Goal: Task Accomplishment & Management: Manage account settings

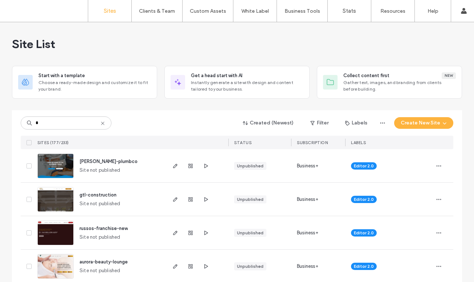
type input "*"
click at [55, 166] on img at bounding box center [56, 178] width 36 height 49
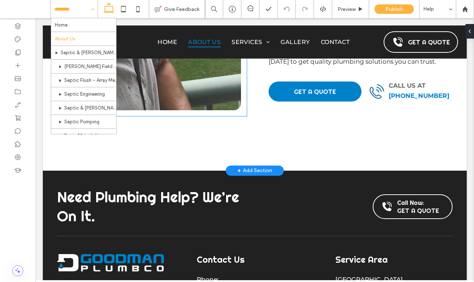
scroll to position [646, 0]
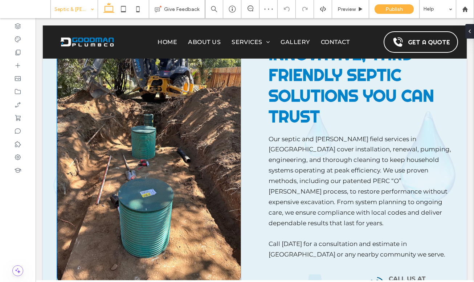
scroll to position [353, 0]
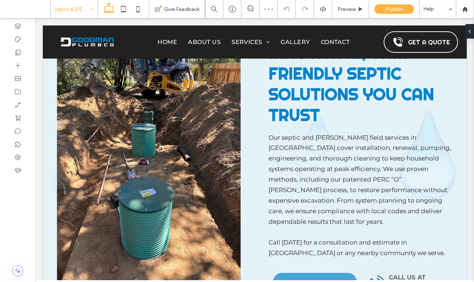
click at [81, 6] on input at bounding box center [72, 9] width 36 height 18
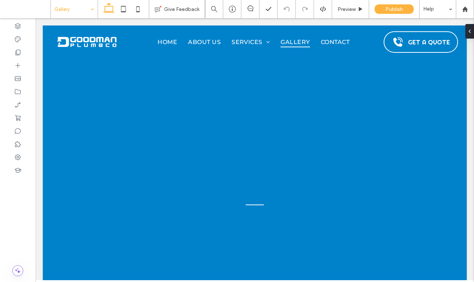
scroll to position [0, 0]
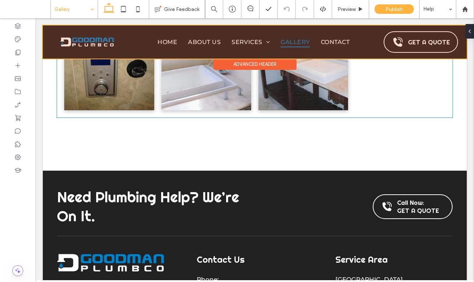
scroll to position [1463, 0]
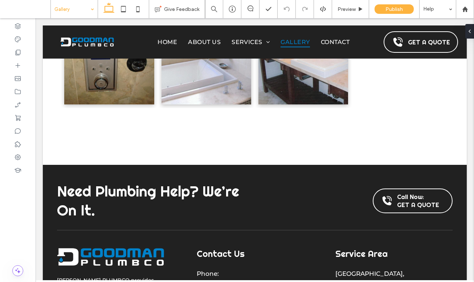
click at [69, 11] on input at bounding box center [72, 9] width 36 height 18
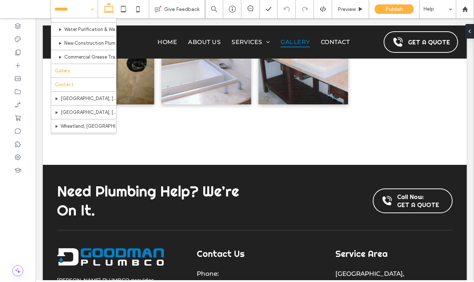
scroll to position [216, 0]
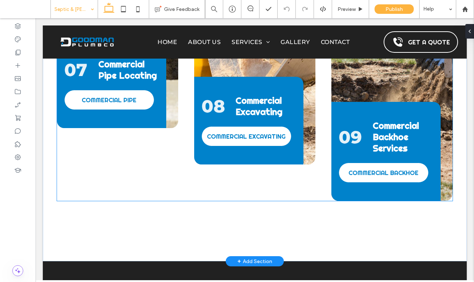
scroll to position [1486, 0]
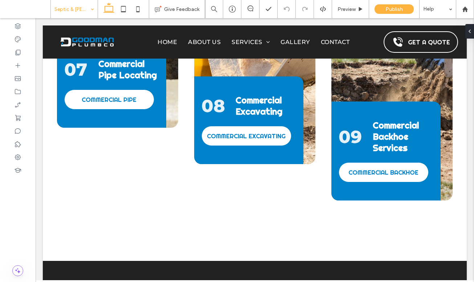
click at [79, 14] on input at bounding box center [72, 9] width 36 height 18
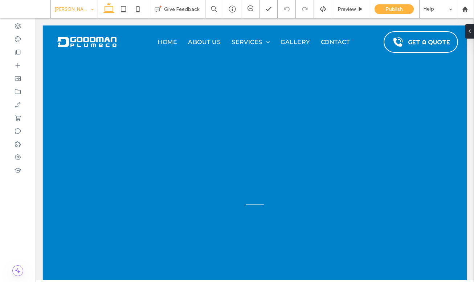
scroll to position [0, 0]
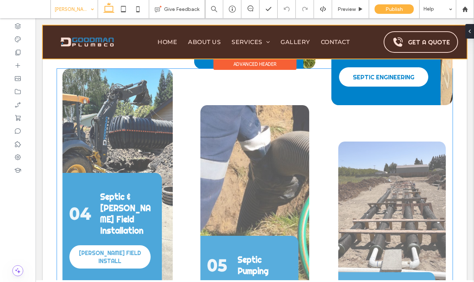
scroll to position [1074, 0]
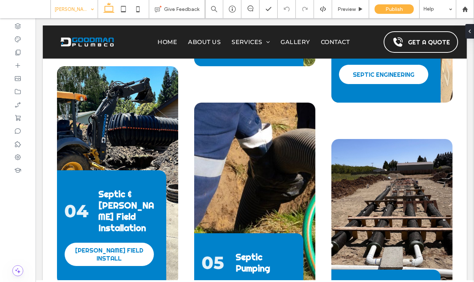
click at [80, 10] on input at bounding box center [72, 9] width 36 height 18
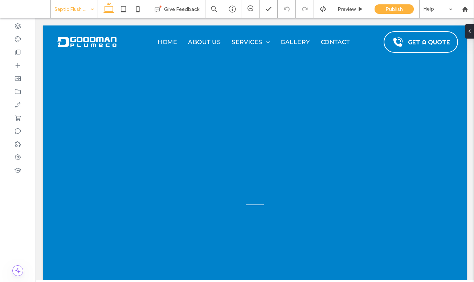
scroll to position [0, 0]
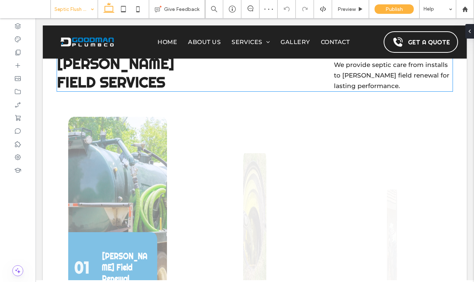
scroll to position [789, 0]
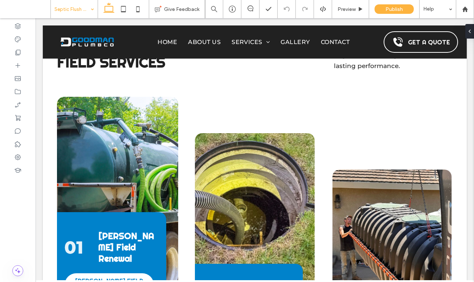
click at [73, 11] on input at bounding box center [72, 9] width 36 height 18
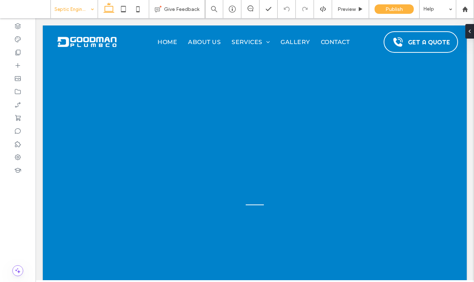
scroll to position [0, 0]
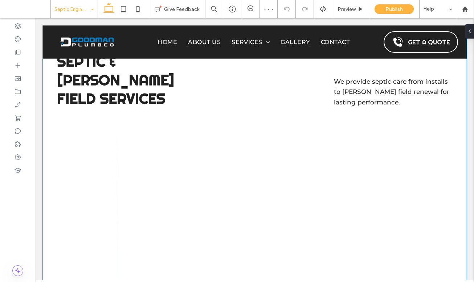
scroll to position [846, 0]
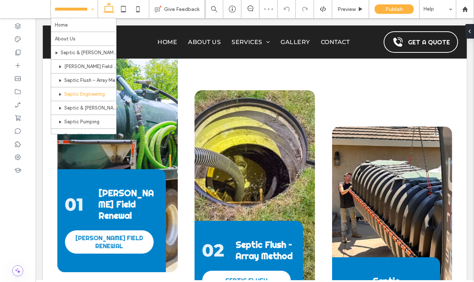
click at [78, 14] on input at bounding box center [72, 9] width 36 height 18
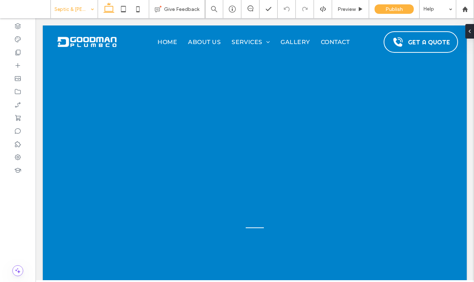
scroll to position [0, 0]
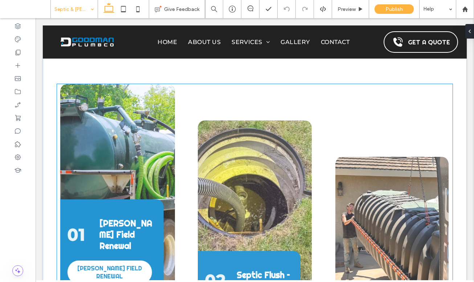
scroll to position [917, 0]
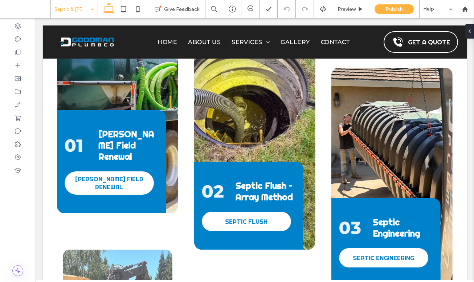
click at [71, 8] on input at bounding box center [72, 9] width 36 height 18
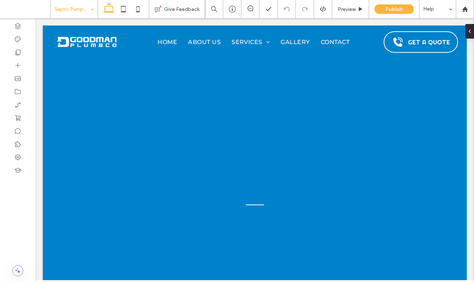
scroll to position [0, 0]
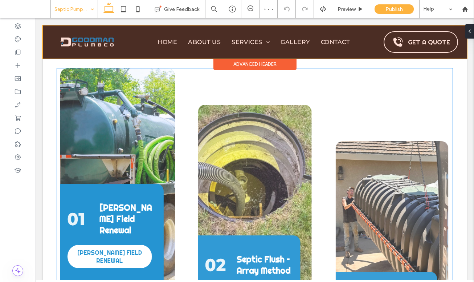
scroll to position [850, 0]
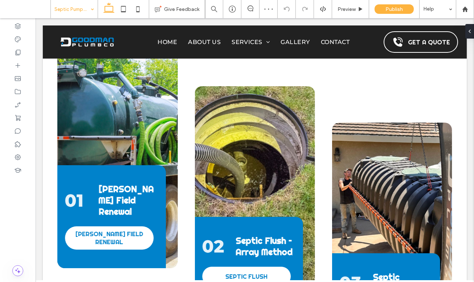
click at [77, 13] on input at bounding box center [72, 9] width 36 height 18
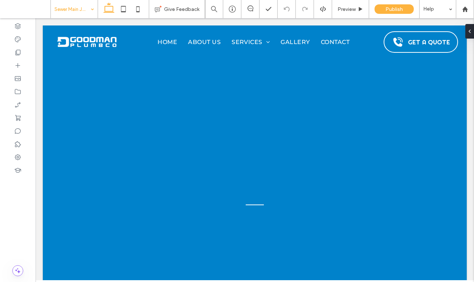
scroll to position [0, 0]
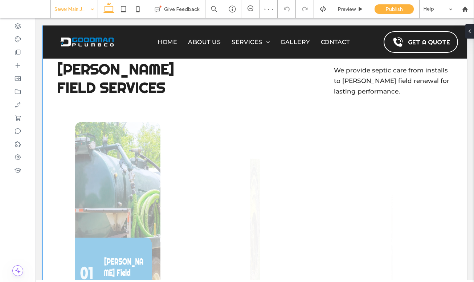
scroll to position [892, 0]
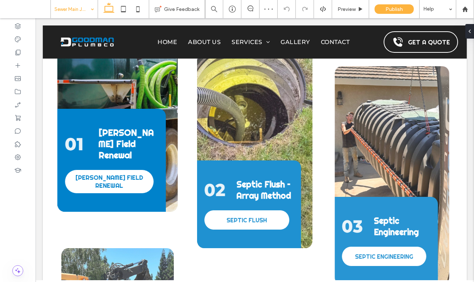
click at [72, 8] on input at bounding box center [72, 9] width 36 height 18
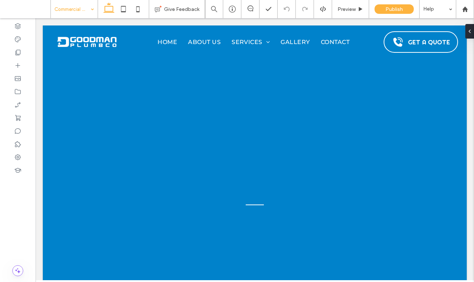
scroll to position [0, 0]
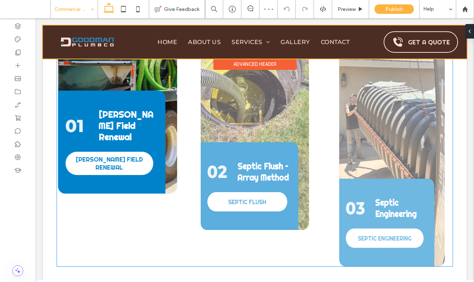
scroll to position [1081, 0]
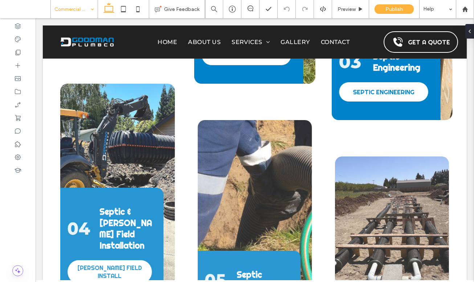
click at [74, 9] on input at bounding box center [72, 9] width 36 height 18
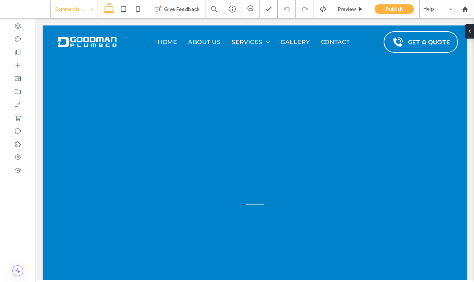
scroll to position [0, 0]
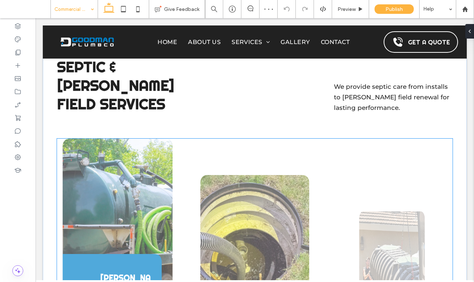
scroll to position [858, 0]
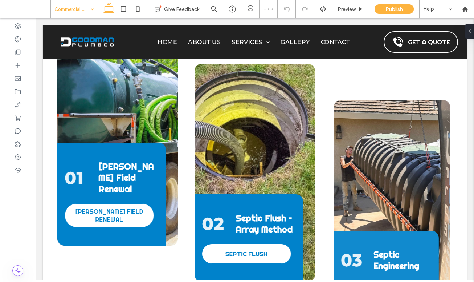
click at [71, 8] on input at bounding box center [72, 9] width 36 height 18
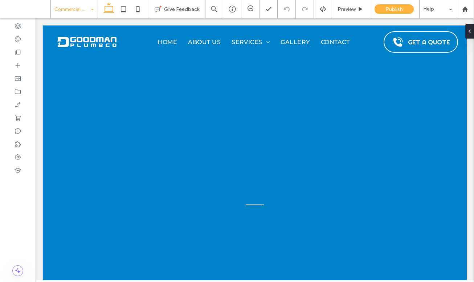
scroll to position [0, 0]
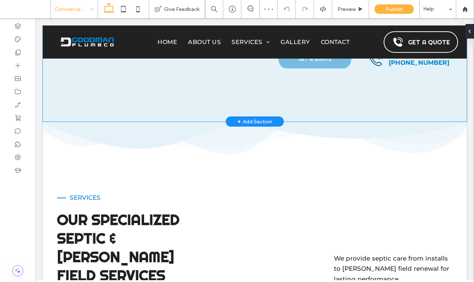
scroll to position [809, 0]
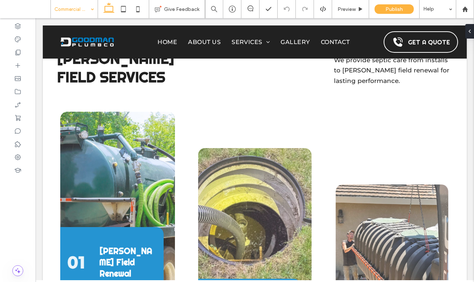
click at [72, 11] on input at bounding box center [72, 9] width 36 height 18
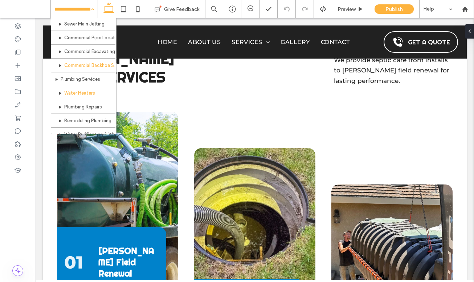
scroll to position [125, 0]
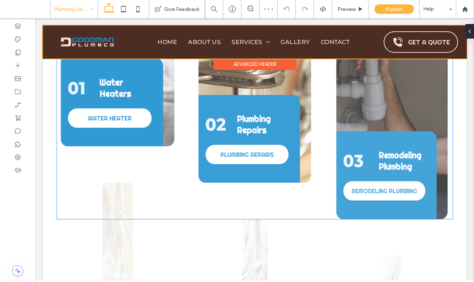
scroll to position [898, 0]
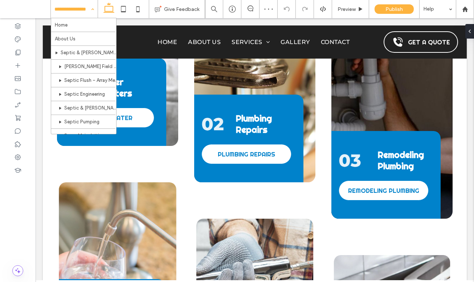
click at [72, 13] on input at bounding box center [72, 9] width 36 height 18
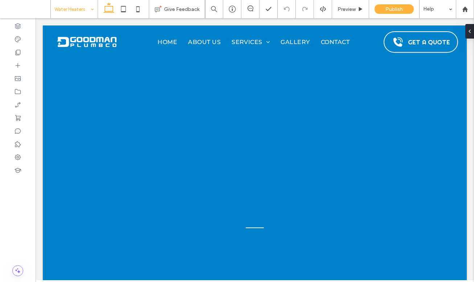
scroll to position [0, 0]
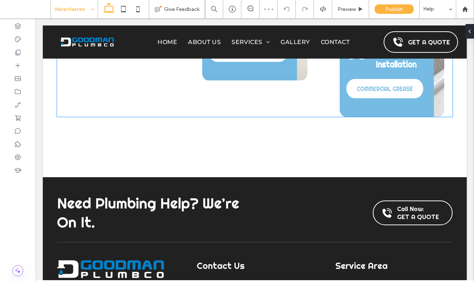
scroll to position [1340, 0]
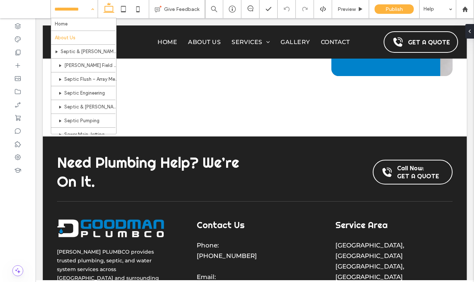
scroll to position [1, 0]
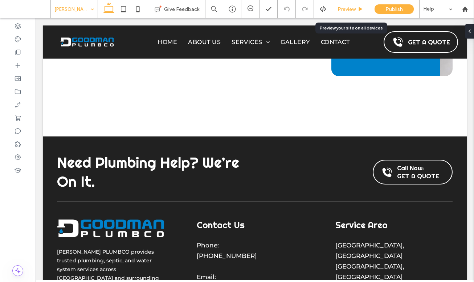
click at [348, 6] on span "Preview" at bounding box center [347, 9] width 18 height 6
